Goal: Book appointment/travel/reservation

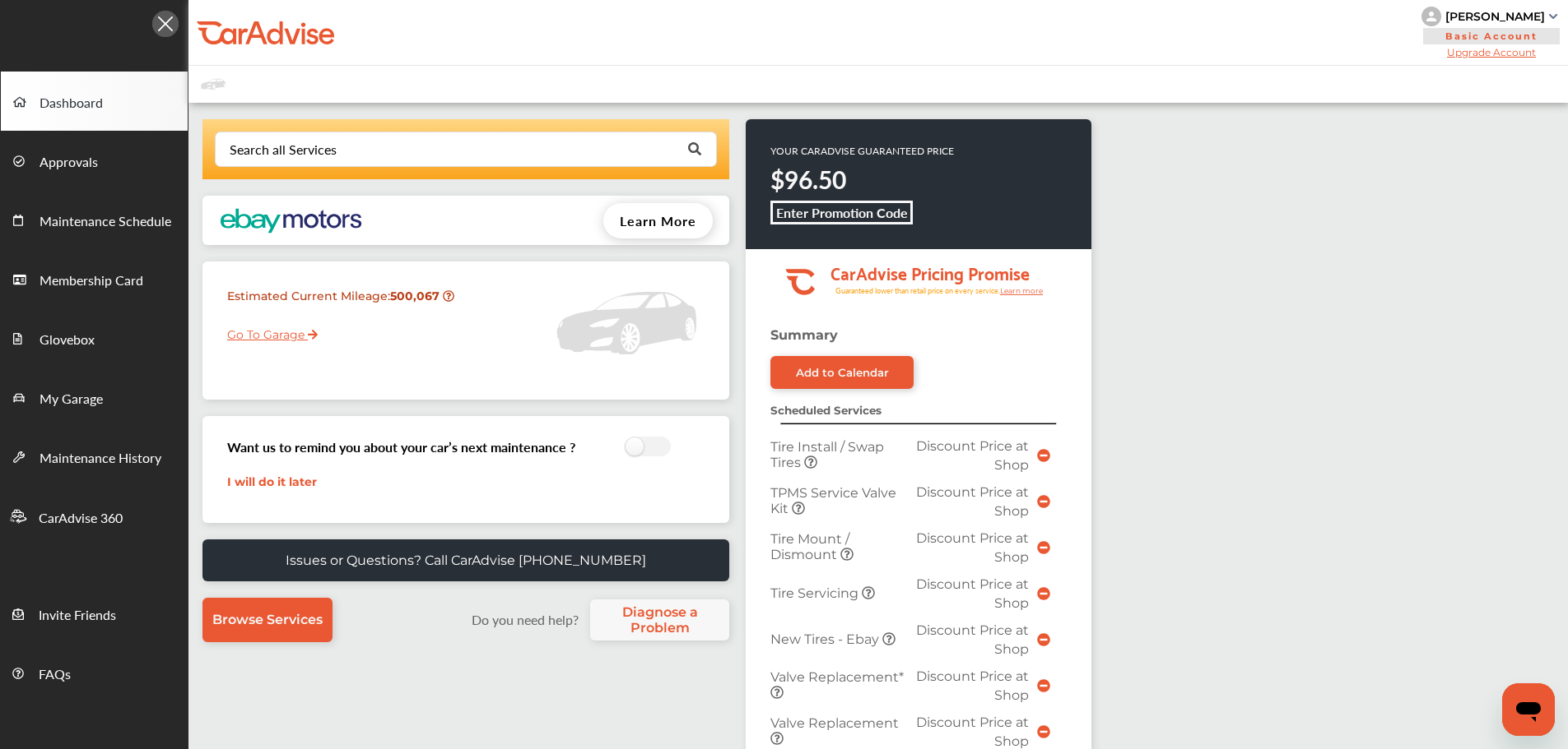
click at [295, 336] on link "Go To Garage" at bounding box center [267, 331] width 103 height 31
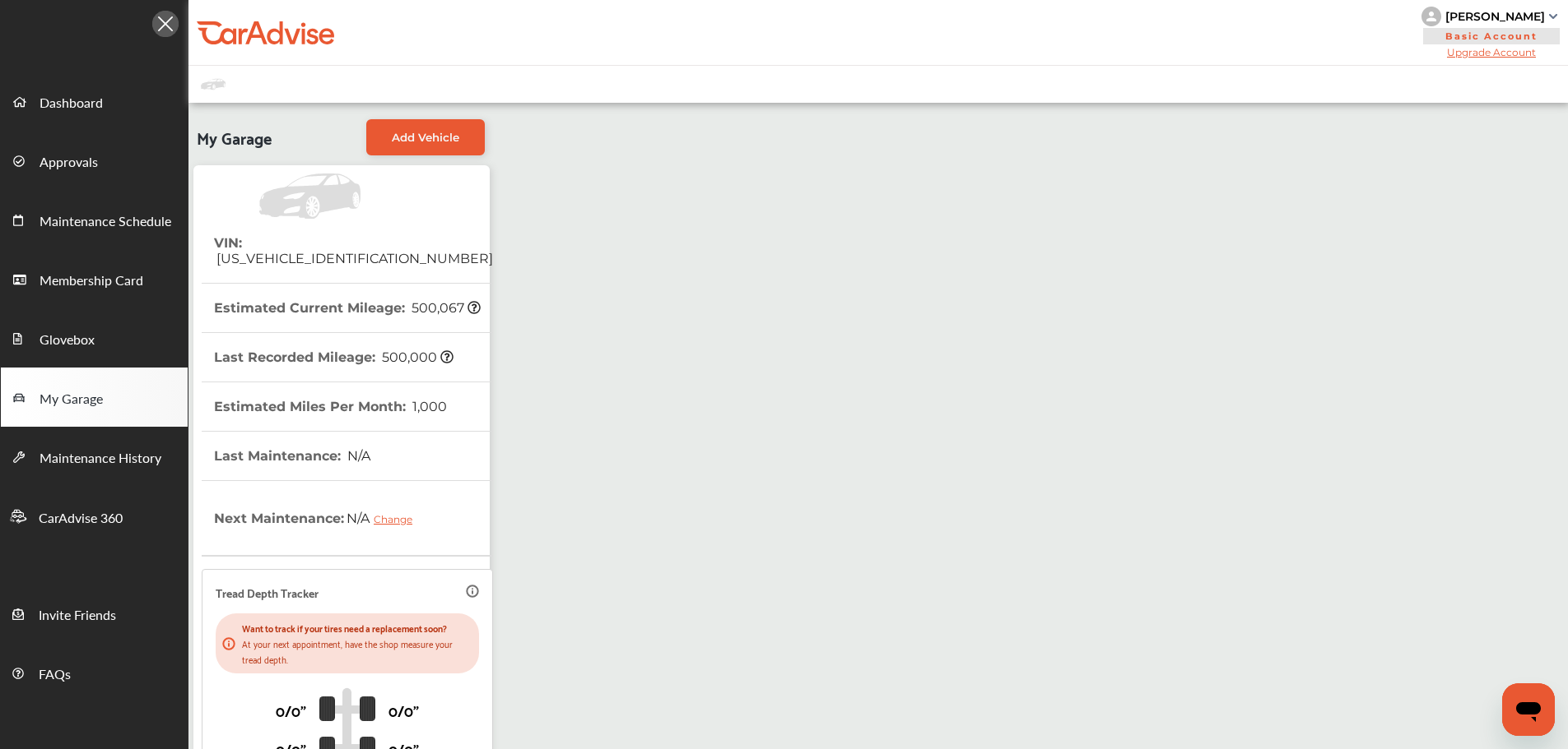
click at [328, 251] on span "[US_VEHICLE_IDENTIFICATION_NUMBER]" at bounding box center [353, 259] width 279 height 16
copy span "[US_VEHICLE_IDENTIFICATION_NUMBER]"
click at [70, 101] on span "Dashboard" at bounding box center [71, 104] width 63 height 21
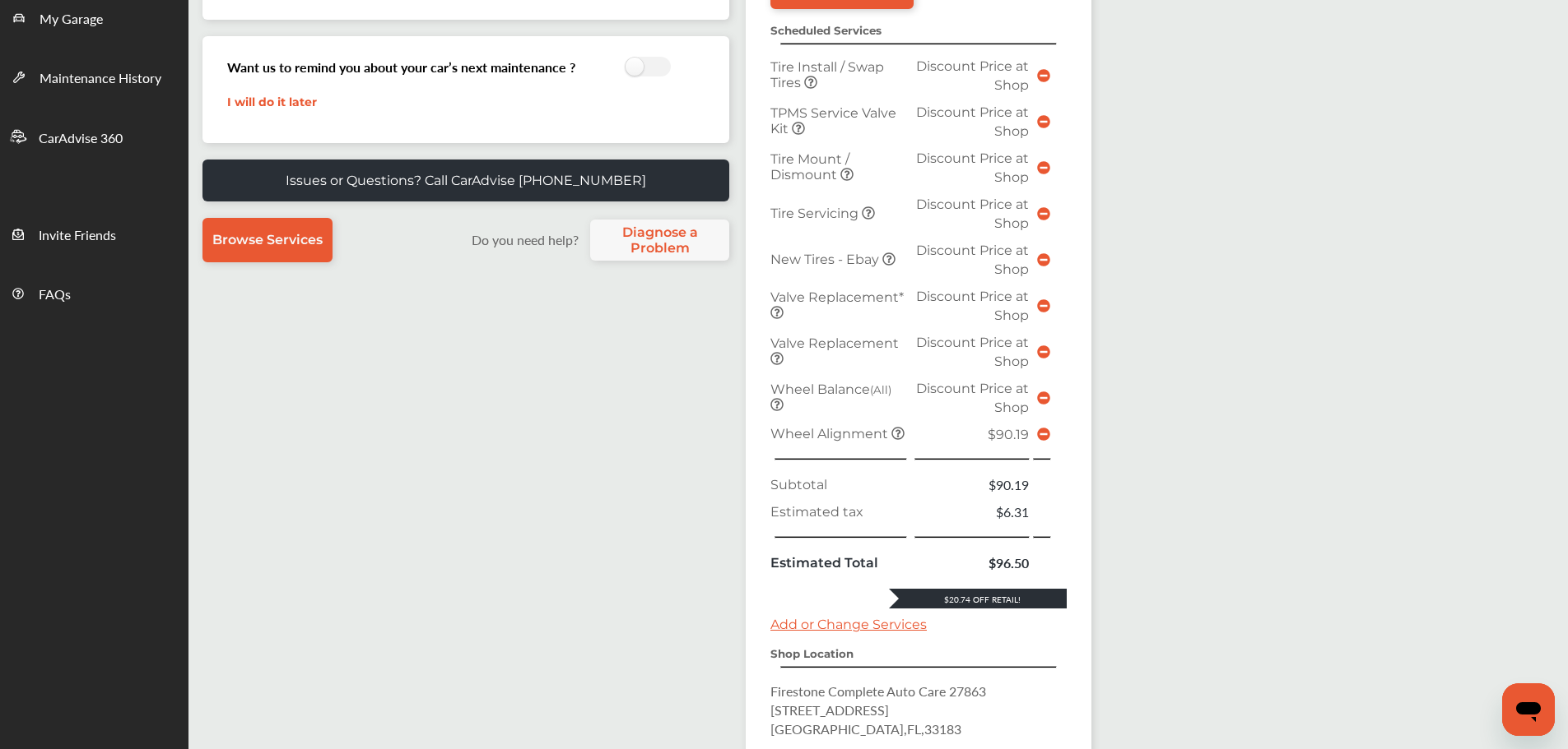
scroll to position [658, 0]
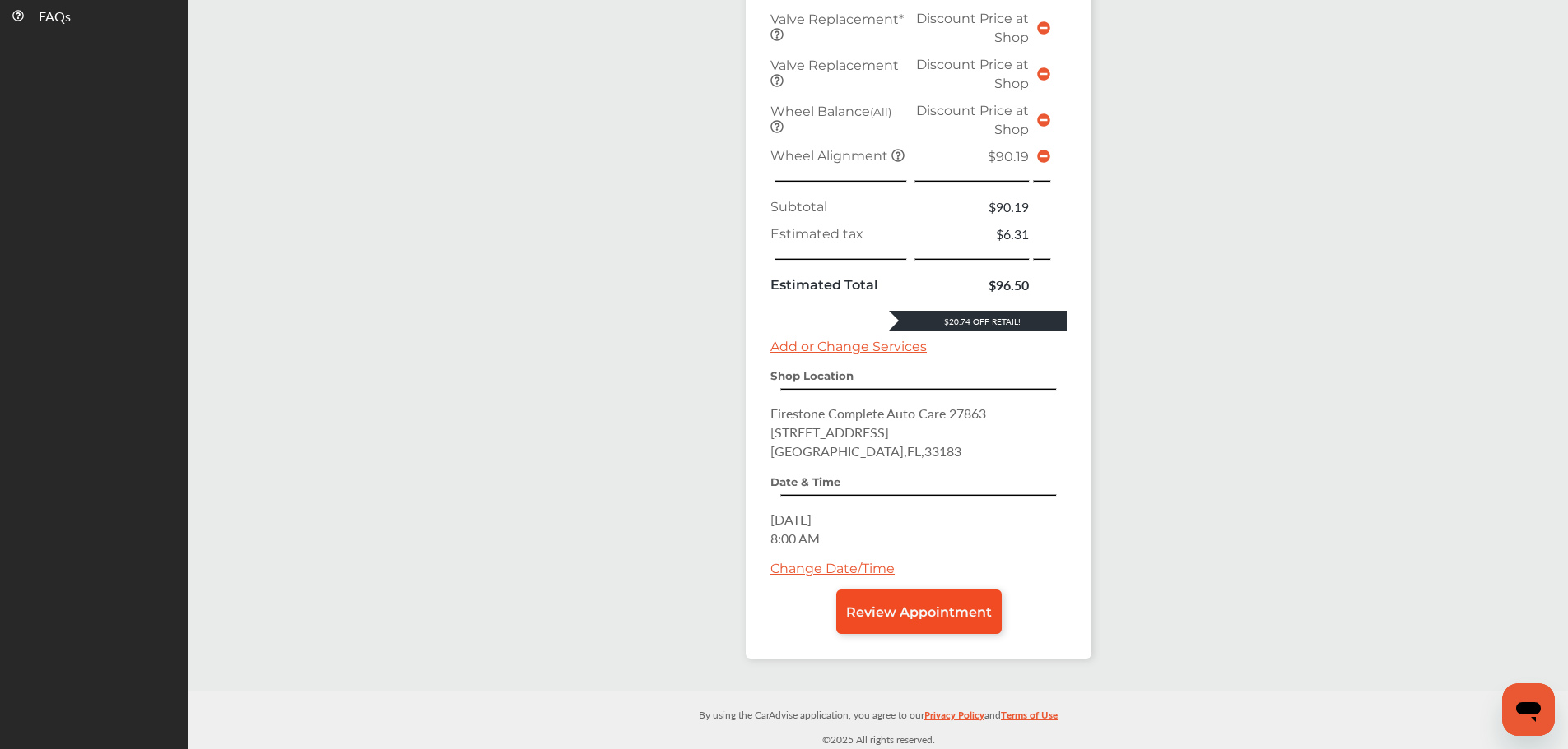
click at [959, 612] on span "Review Appointment" at bounding box center [919, 612] width 146 height 16
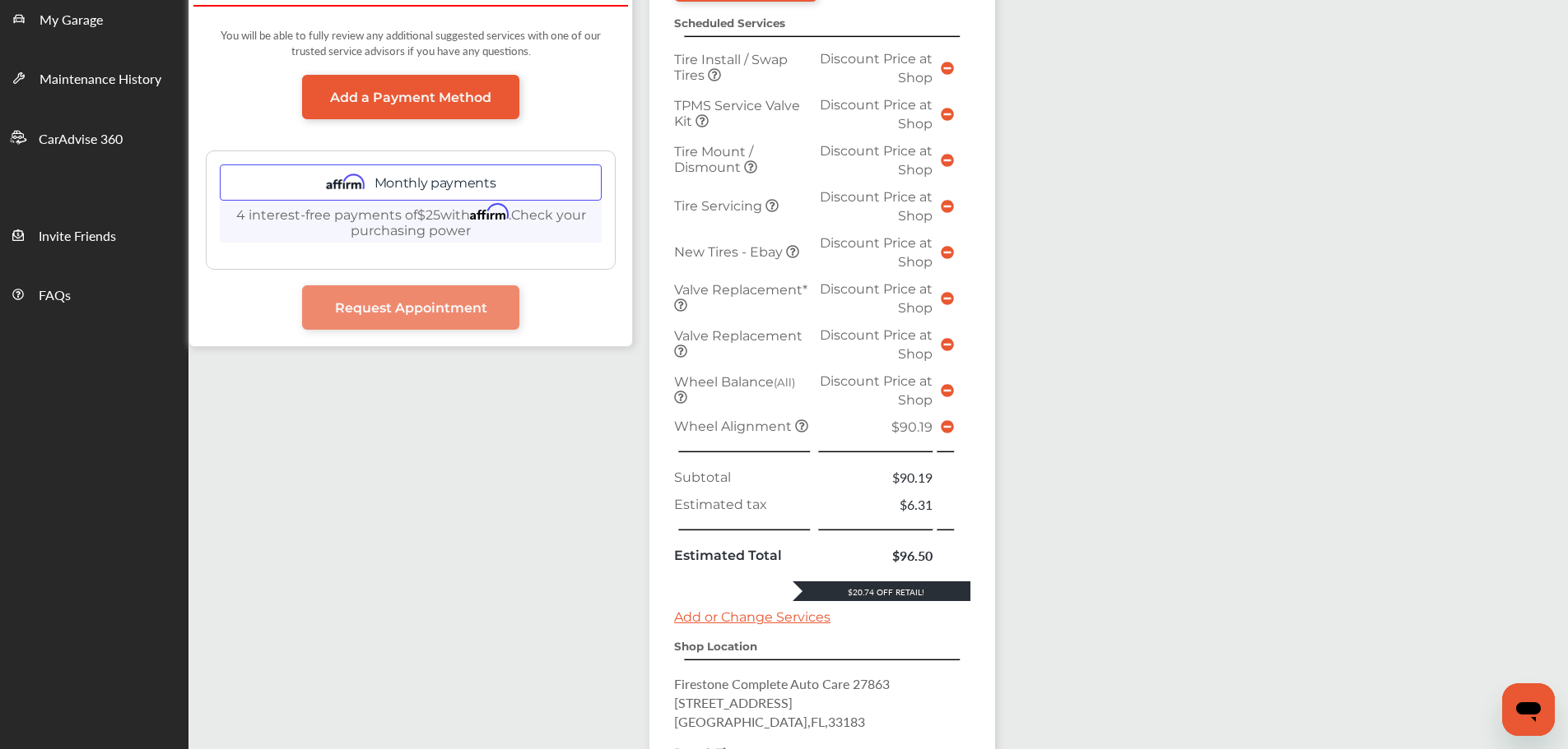
scroll to position [576, 0]
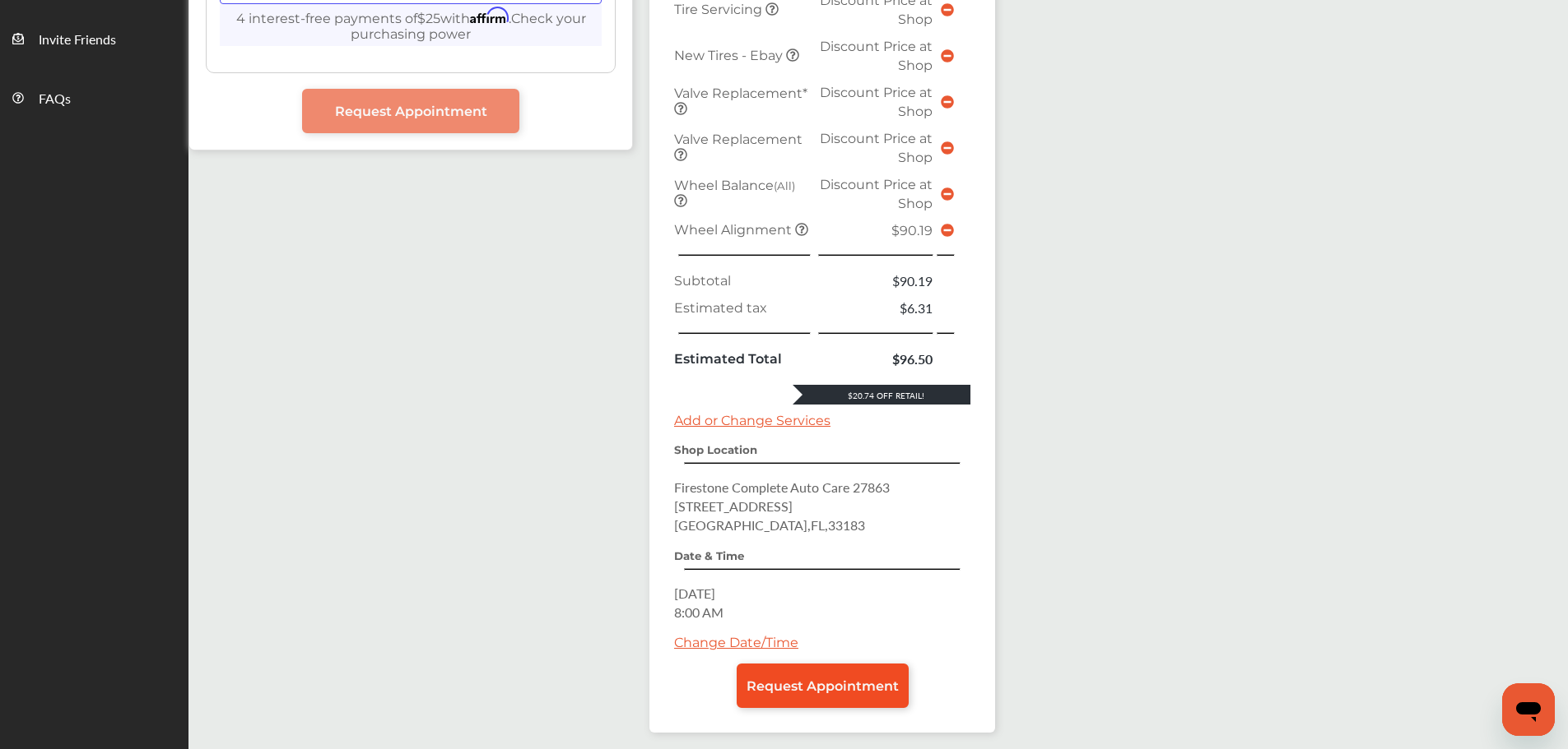
click at [842, 690] on span "Request Appointment" at bounding box center [822, 687] width 152 height 16
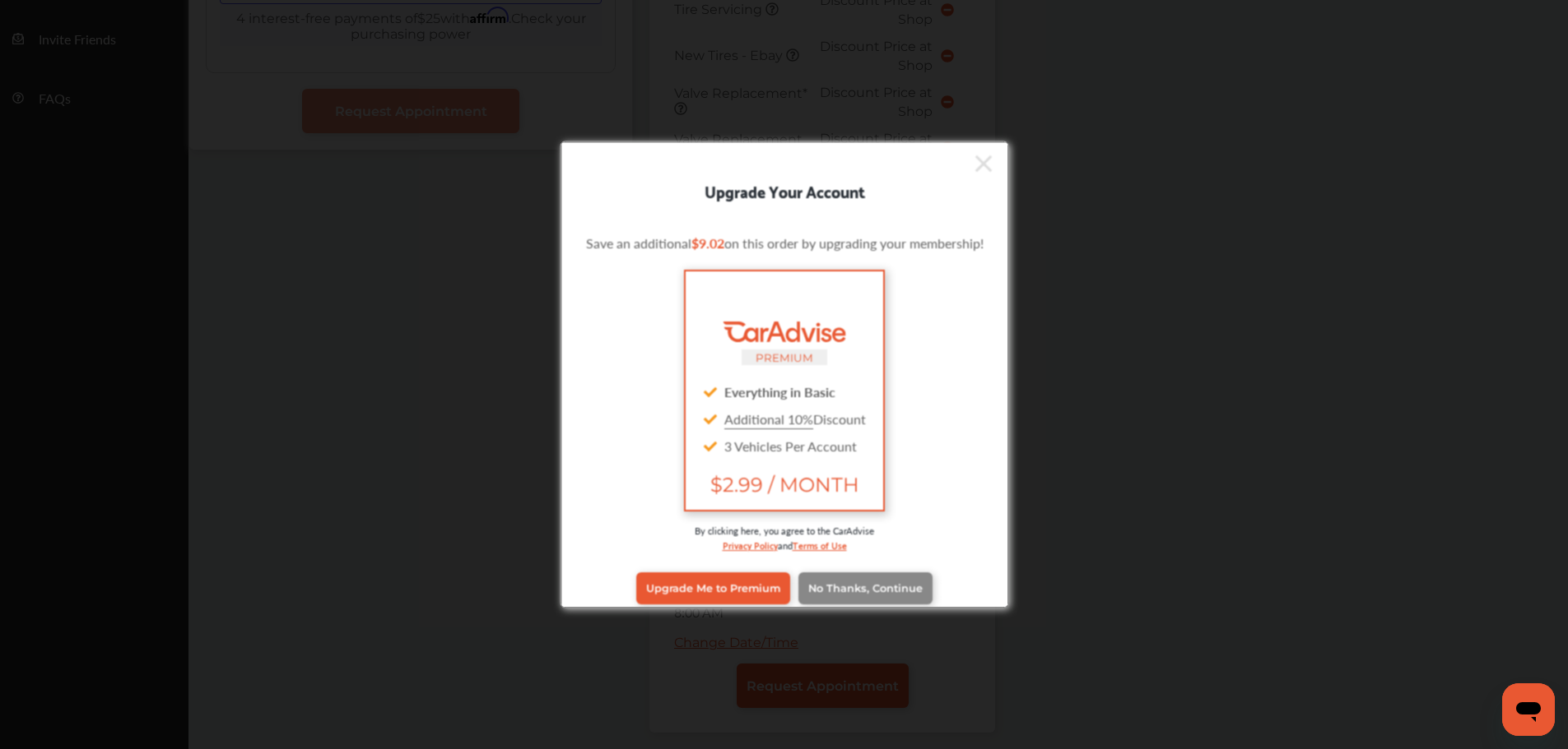
click at [846, 589] on span "No Thanks, Continue" at bounding box center [864, 588] width 115 height 13
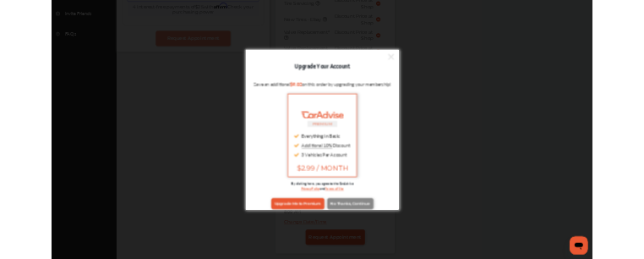
scroll to position [0, 0]
